Goal: Check status

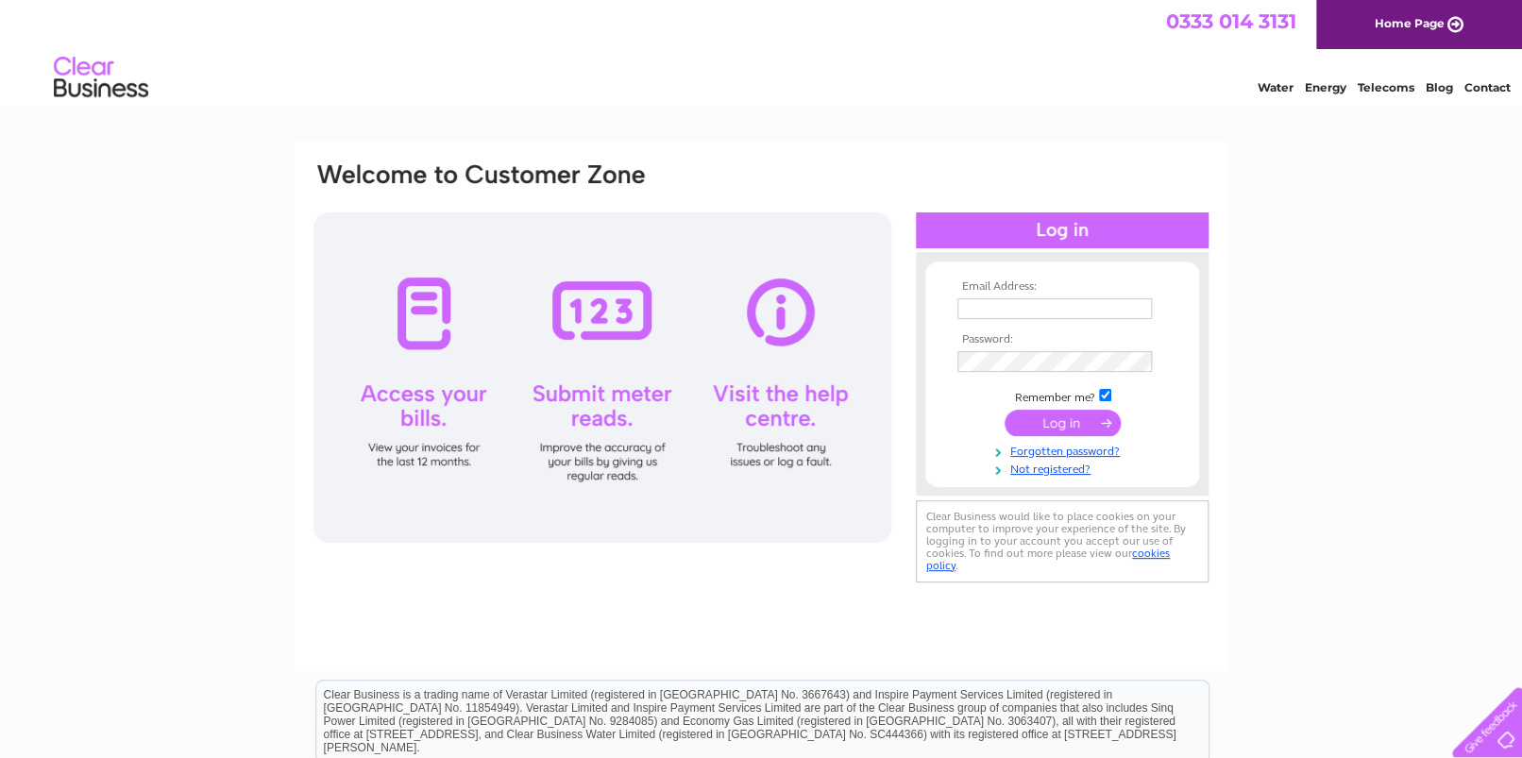
type input "vashman@m7ms.co.uk"
click at [1056, 423] on input "submit" at bounding box center [1063, 423] width 116 height 26
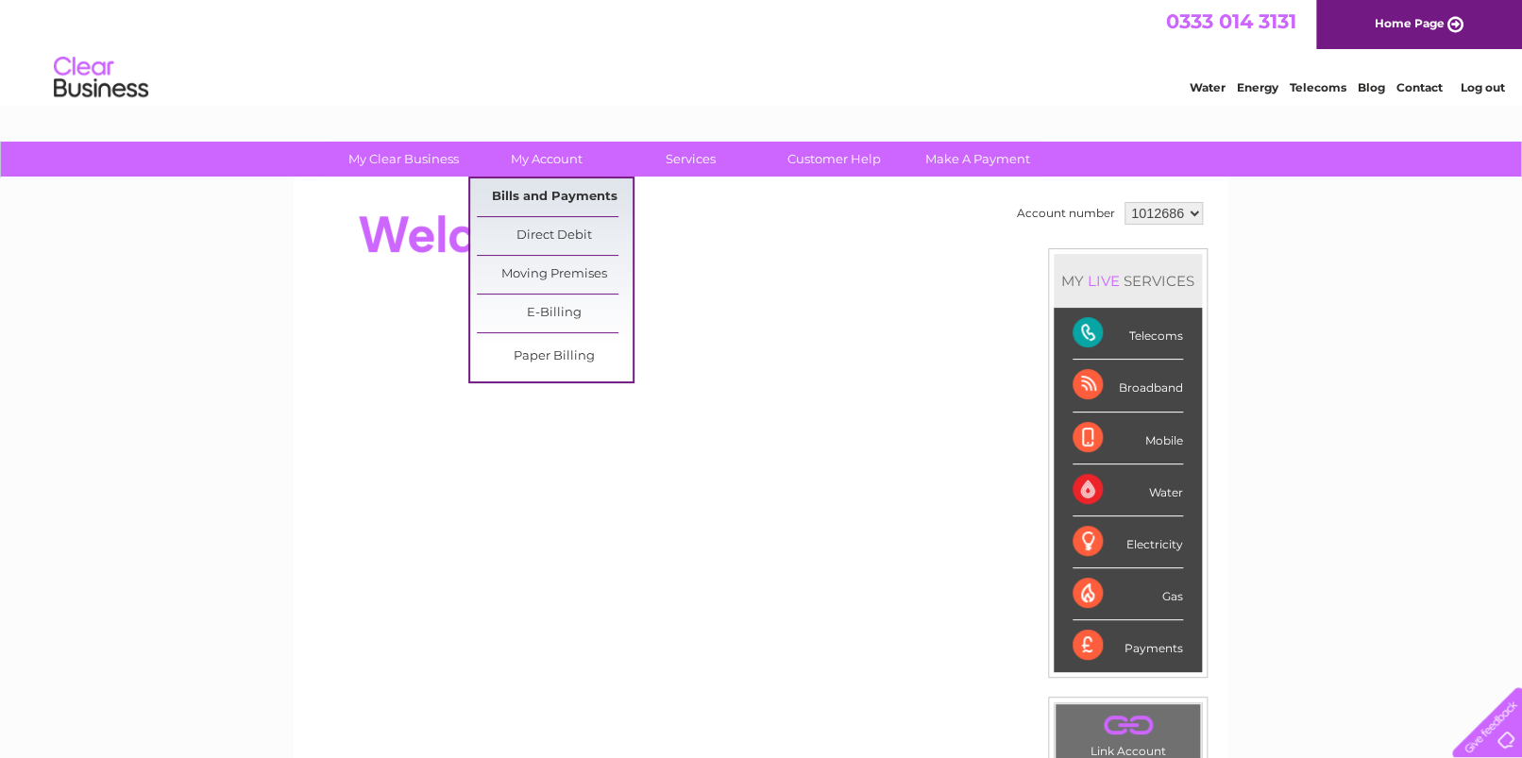
click at [548, 196] on link "Bills and Payments" at bounding box center [555, 198] width 156 height 38
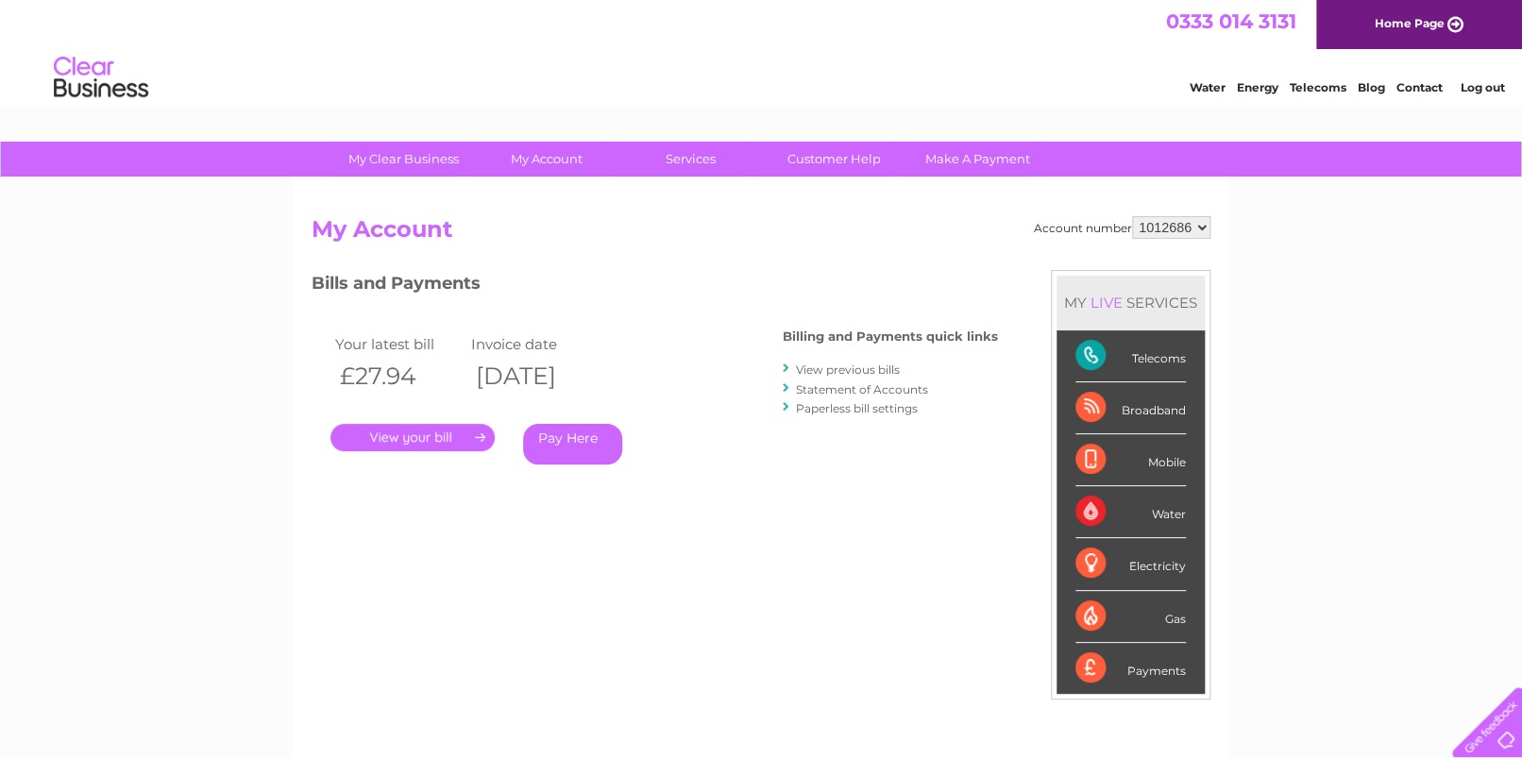
click at [890, 388] on link "Statement of Accounts" at bounding box center [862, 390] width 132 height 14
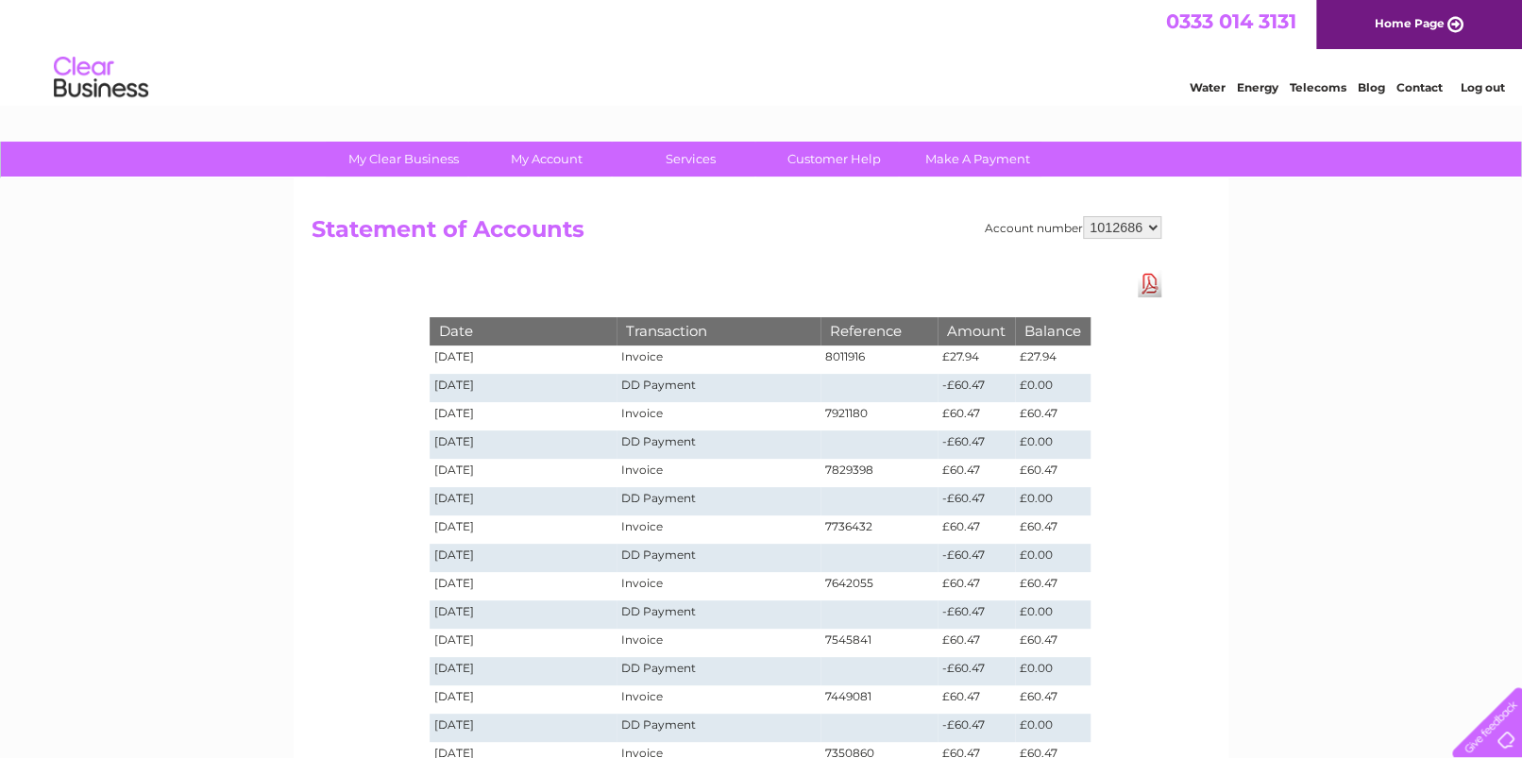
click at [1321, 366] on div "My Clear Business Login Details My Details My Preferences Link Account My Accou…" at bounding box center [761, 713] width 1522 height 1143
